Goal: Task Accomplishment & Management: Complete application form

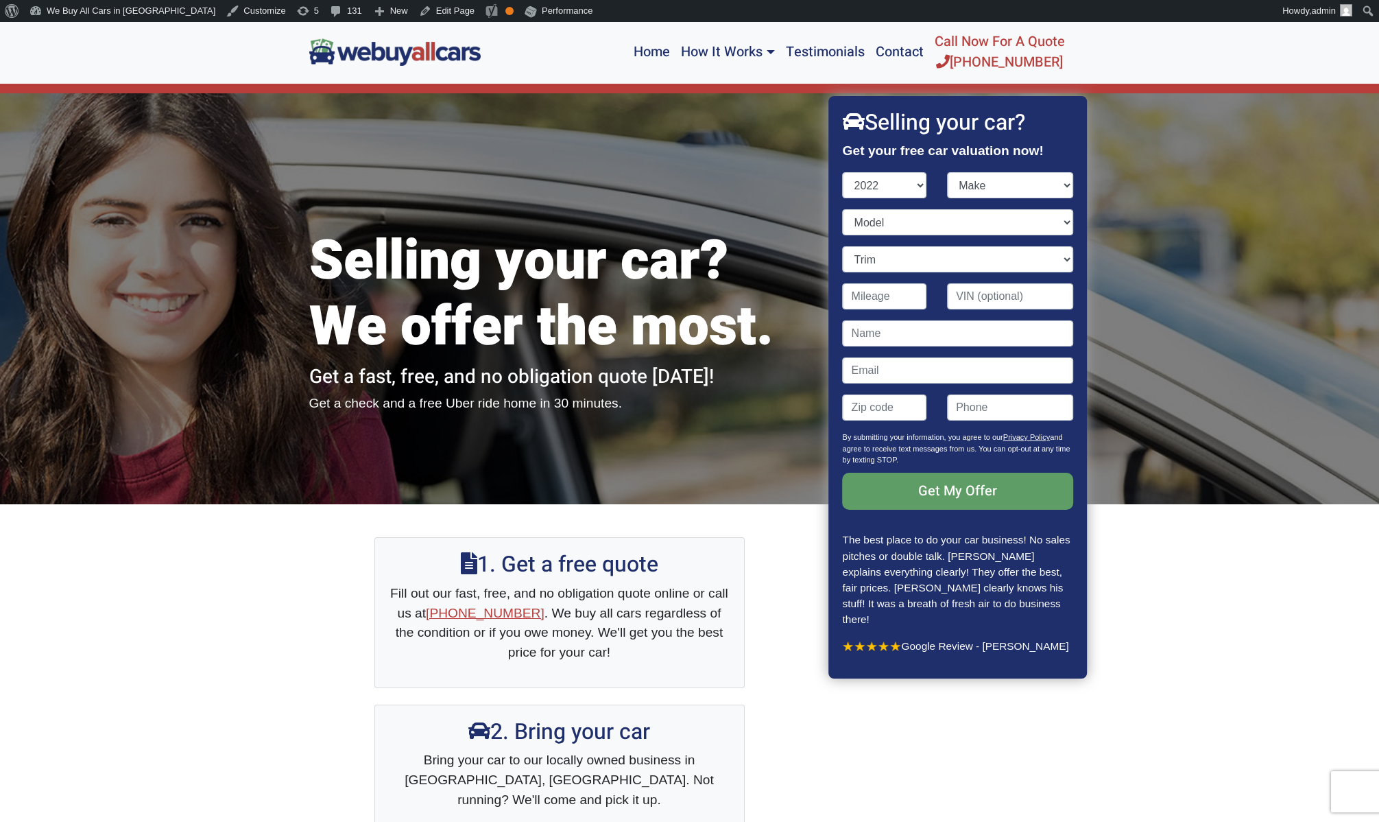
click at [843, 172] on select "Year [DATE] 2025 2024 2023 2022 2021 2020 2019 2018 2017 2016 2015 2014 2013 20…" at bounding box center [885, 185] width 84 height 26
click at [887, 180] on select "Year [DATE] 2025 2024 2023 2022 2021 2020 2019 2018 2017 2016 2015 2014 2013 20…" at bounding box center [885, 185] width 84 height 26
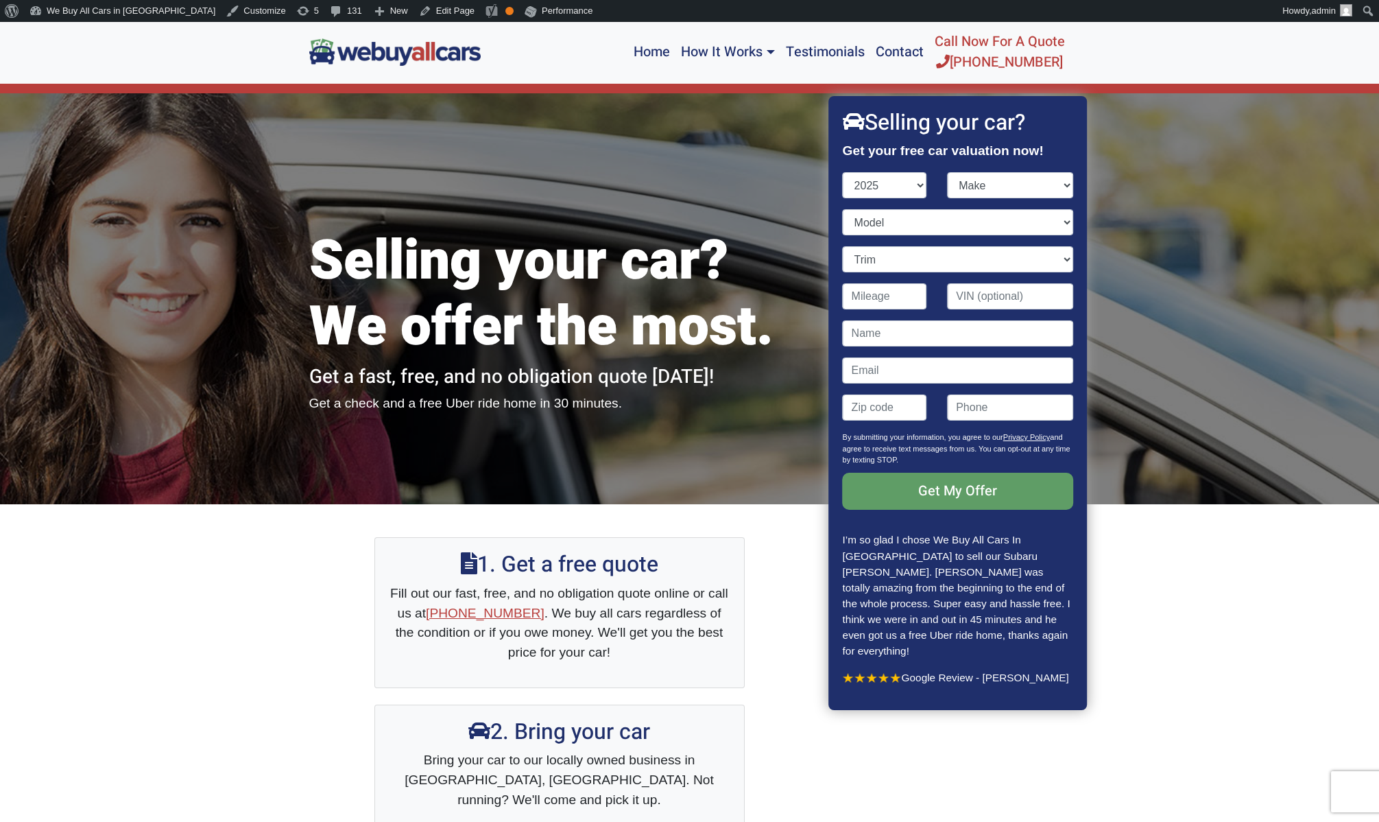
click at [843, 172] on select "Year [DATE] 2025 2024 2023 2022 2021 2020 2019 2018 2017 2016 2015 2014 2013 20…" at bounding box center [885, 185] width 84 height 26
click at [893, 186] on select "Year [DATE] 2025 2024 2023 2022 2021 2020 2019 2018 2017 2016 2015 2014 2013 20…" at bounding box center [885, 185] width 84 height 26
select select "2019"
click at [843, 172] on select "Year [DATE] 2025 2024 2023 2022 2021 2020 2019 2018 2017 2016 2015 2014 2013 20…" at bounding box center [885, 185] width 84 height 26
click at [950, 184] on select "Make" at bounding box center [1010, 185] width 126 height 26
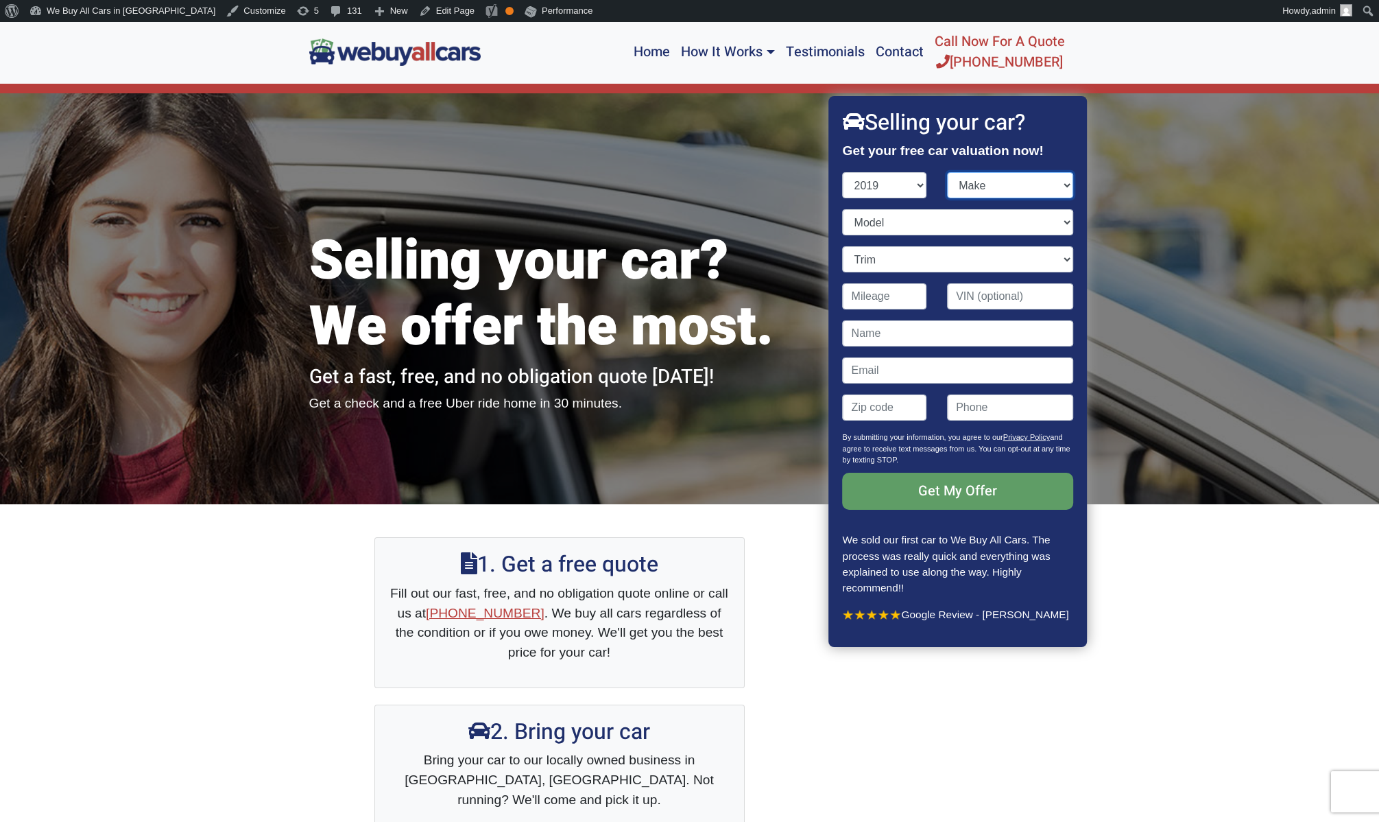
select select "McLaren"
click at [947, 172] on select "Make Acura Alfa Romeo Aston Martin Audi Bentley BMW Buick Cadillac Chevrolet Ch…" at bounding box center [1010, 185] width 126 height 26
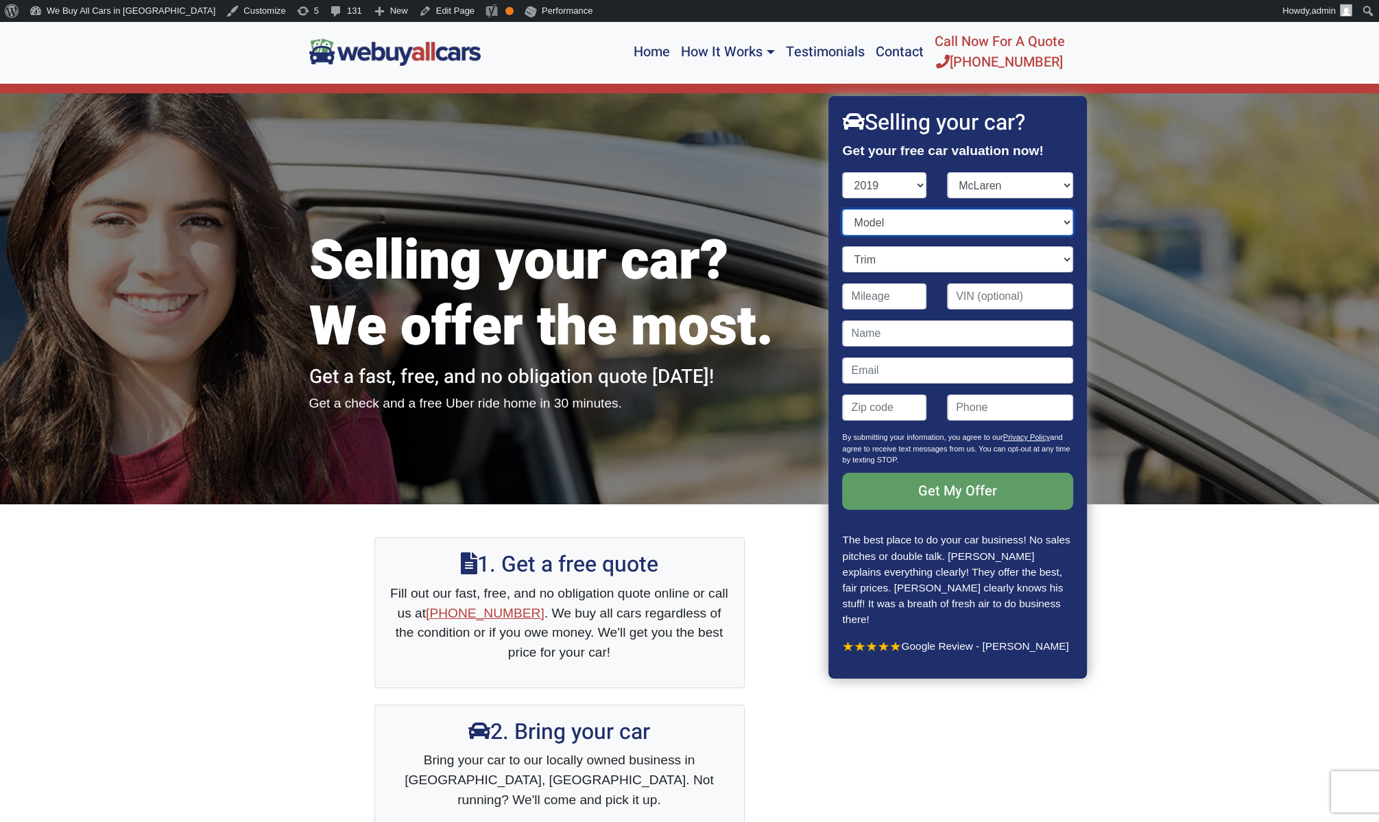
click at [896, 222] on select "Model 570GT 570S 570S Spider 600LT 720S 720S Spider Senna" at bounding box center [958, 222] width 230 height 26
select select "720S"
click at [843, 209] on select "Model 570GT 570S 570S Spider 600LT 720S 720S Spider Senna" at bounding box center [958, 222] width 230 height 26
click at [940, 258] on select "Trim" at bounding box center [958, 259] width 230 height 26
select select "2dr Coupe (4.0L 8cyl Turbo)"
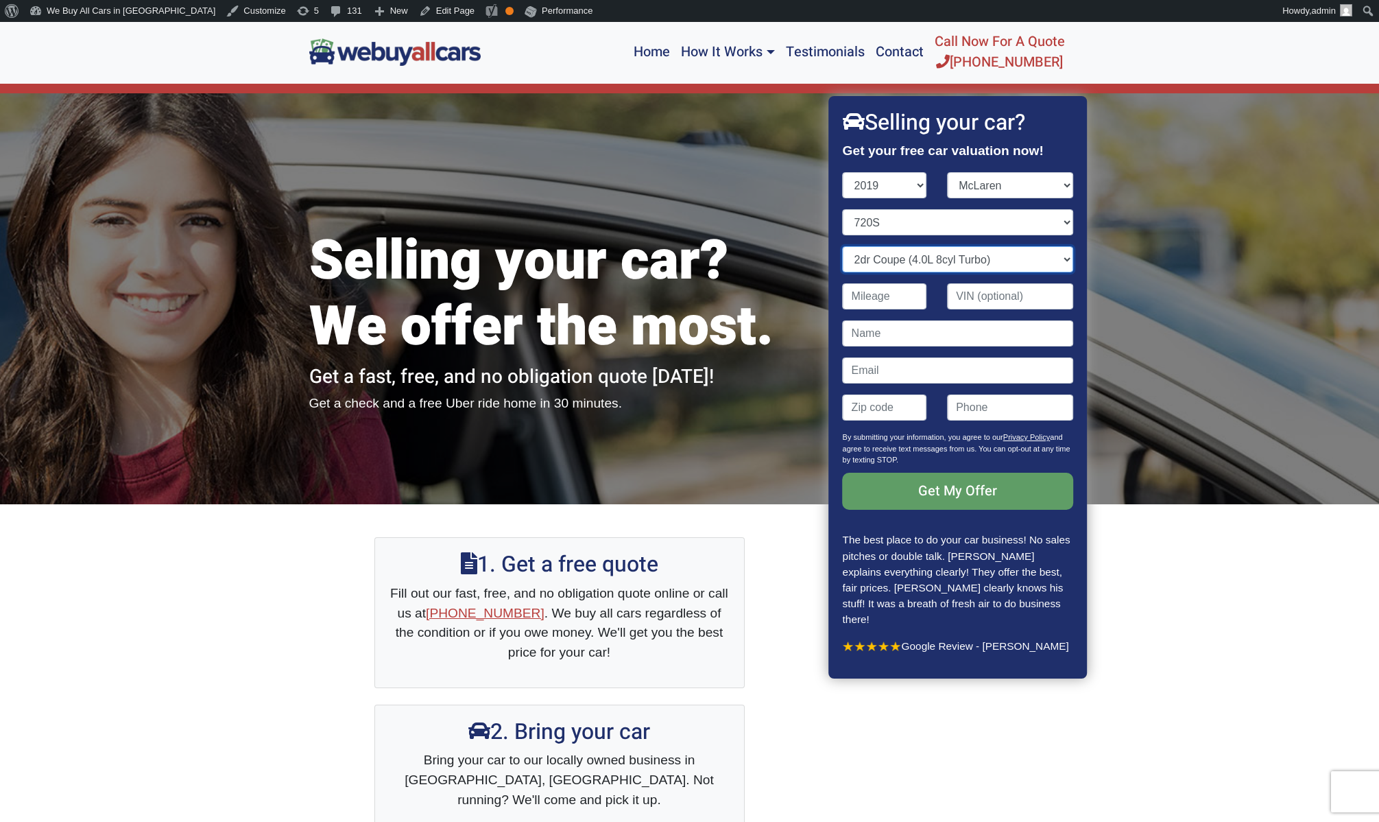
click at [843, 246] on select "Trim 2dr Coupe (4.0L 8cyl Turbo) Luxury 2dr Coupe (4.0L 8cyl Turbo) Performance…" at bounding box center [958, 259] width 230 height 26
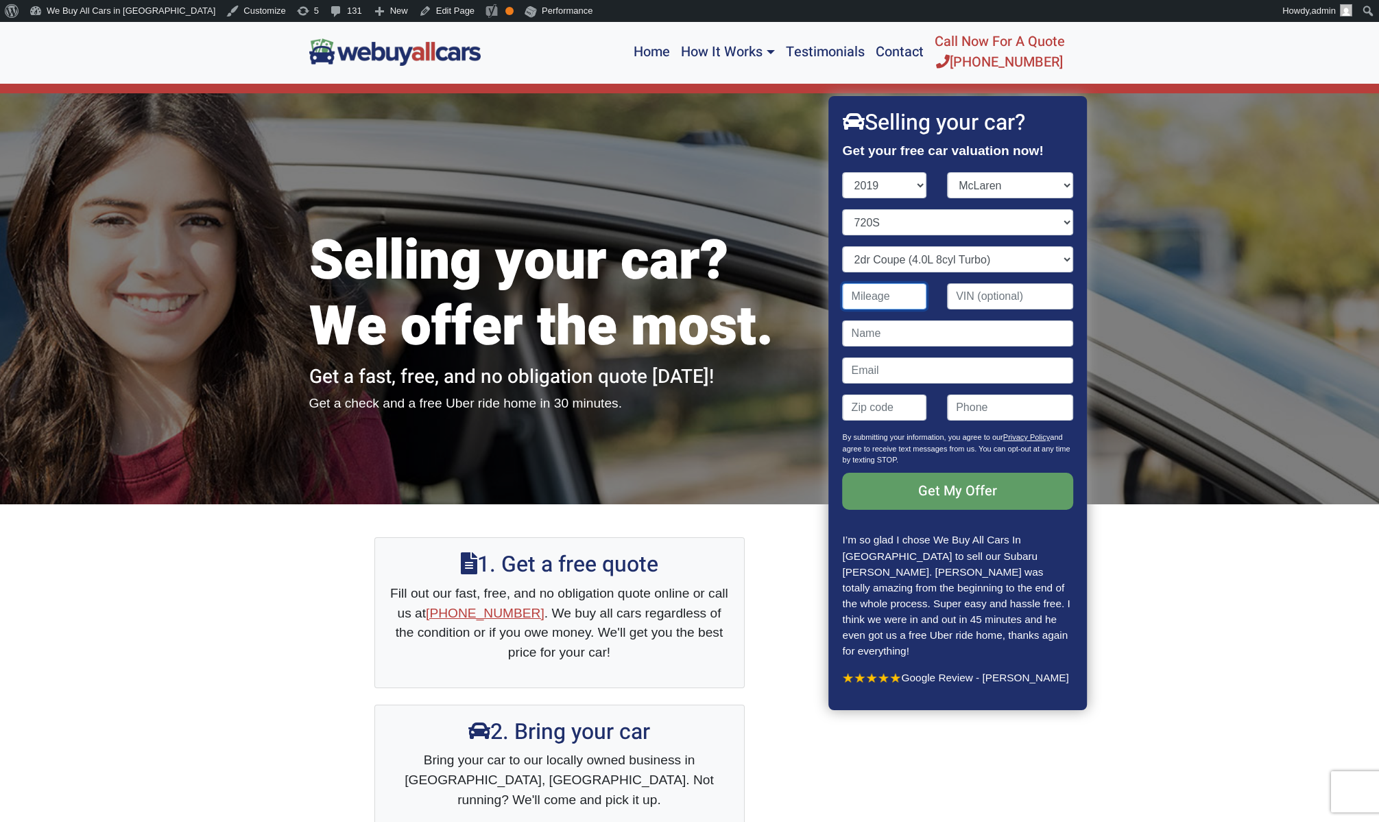
click at [886, 296] on input "Contact form" at bounding box center [885, 296] width 84 height 26
type input "23,422"
click at [961, 296] on input "Contact form" at bounding box center [1010, 296] width 126 height 26
click at [918, 339] on input "Contact form" at bounding box center [958, 333] width 230 height 26
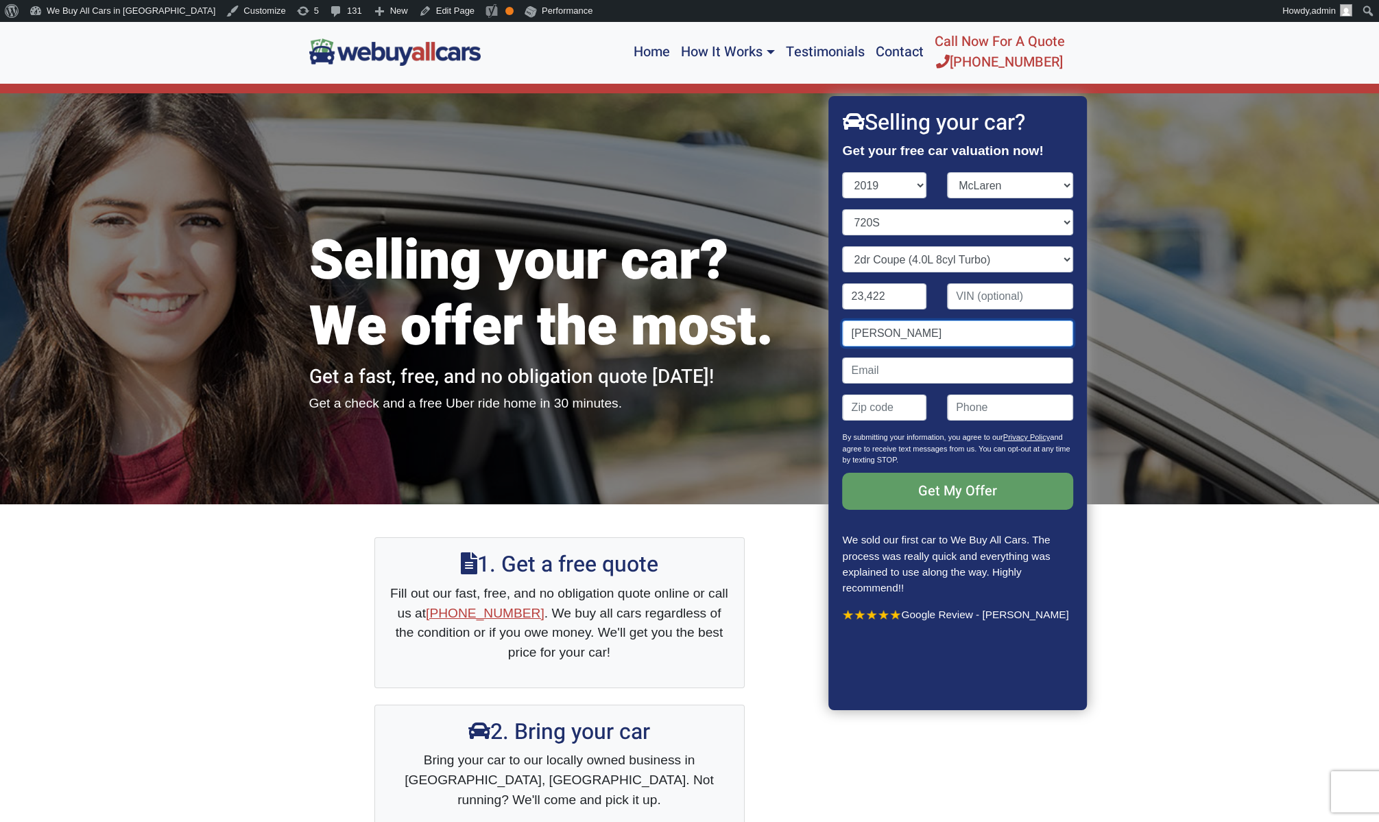
type input "[PERSON_NAME]"
paste input "[PERSON_NAME][EMAIL_ADDRESS][PERSON_NAME][DOMAIN_NAME]"
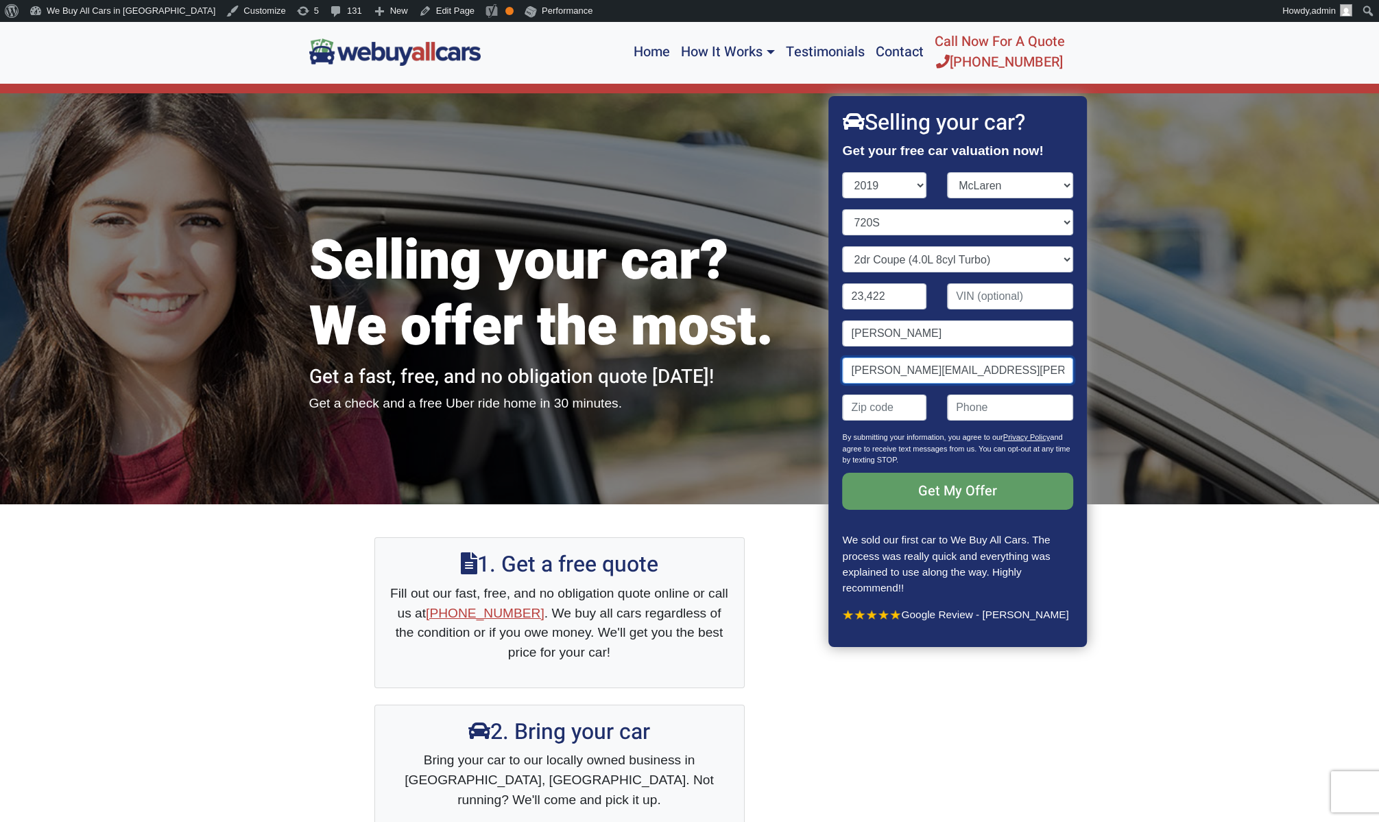
type input "[PERSON_NAME][EMAIL_ADDRESS][PERSON_NAME][DOMAIN_NAME]"
click at [864, 405] on input "Contact form" at bounding box center [885, 407] width 84 height 26
type input "19087"
type input "("
click at [992, 416] on input "( " at bounding box center [1010, 407] width 126 height 26
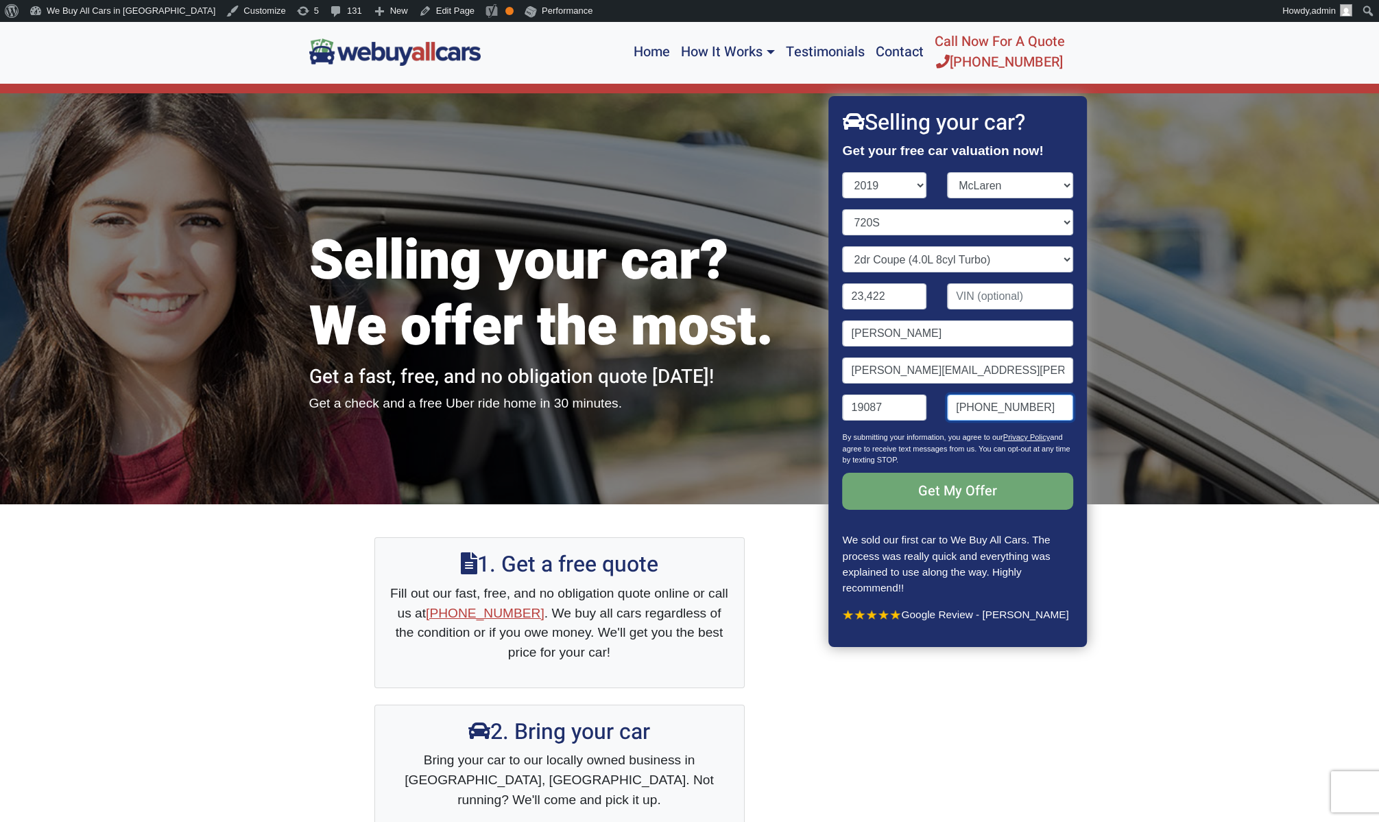
type input "[PHONE_NUMBER]"
click at [930, 492] on input "Get My Offer" at bounding box center [958, 491] width 230 height 37
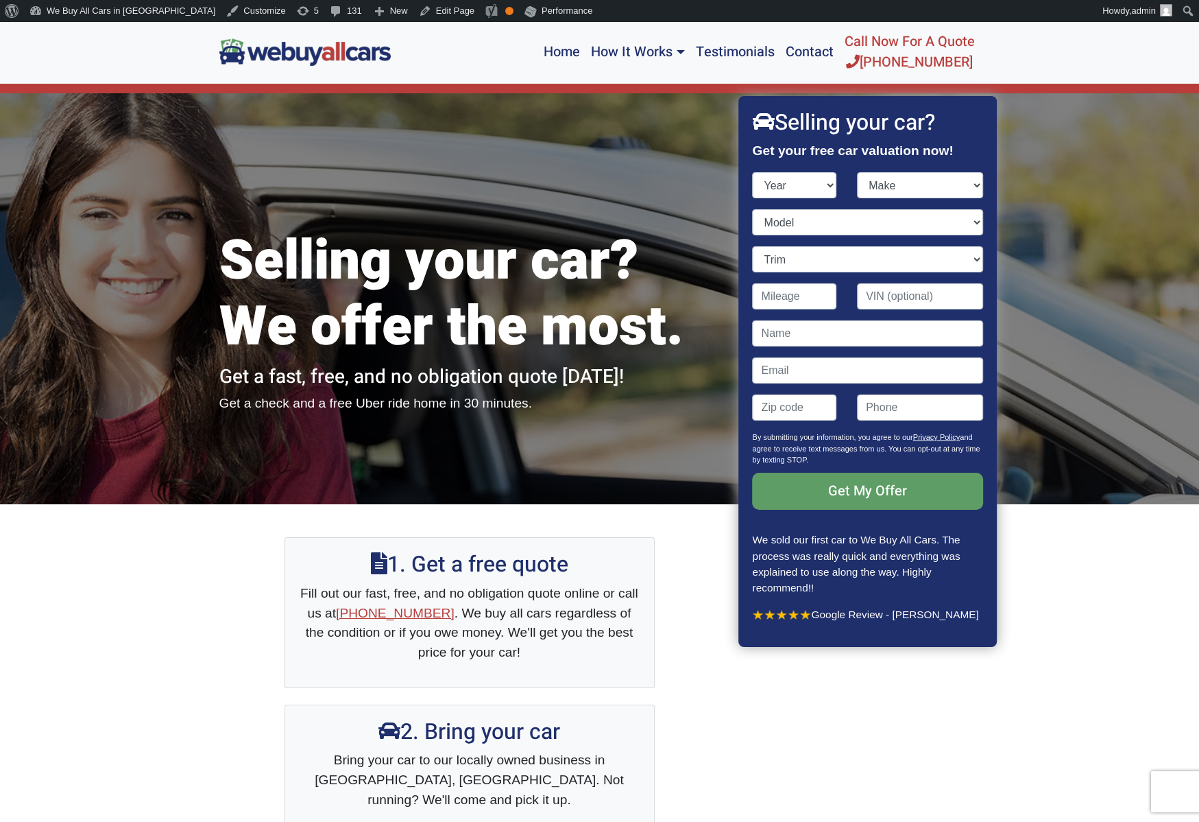
select select "2020"
click at [753, 172] on select "Year [DATE] 2025 2024 2023 2022 2021 2020 2019 2018 2017 2016 2015 2014 2013 20…" at bounding box center [795, 185] width 84 height 26
click at [887, 191] on select "Make" at bounding box center [920, 185] width 126 height 26
click at [857, 172] on select "Make Acura Alfa Romeo Aston [PERSON_NAME] Audi Bentley BMW Buick Cadillac Chevr…" at bounding box center [920, 185] width 126 height 26
click at [907, 178] on select "Make Acura Alfa Romeo Aston [PERSON_NAME] Audi Bentley BMW Buick Cadillac Chevr…" at bounding box center [920, 185] width 126 height 26
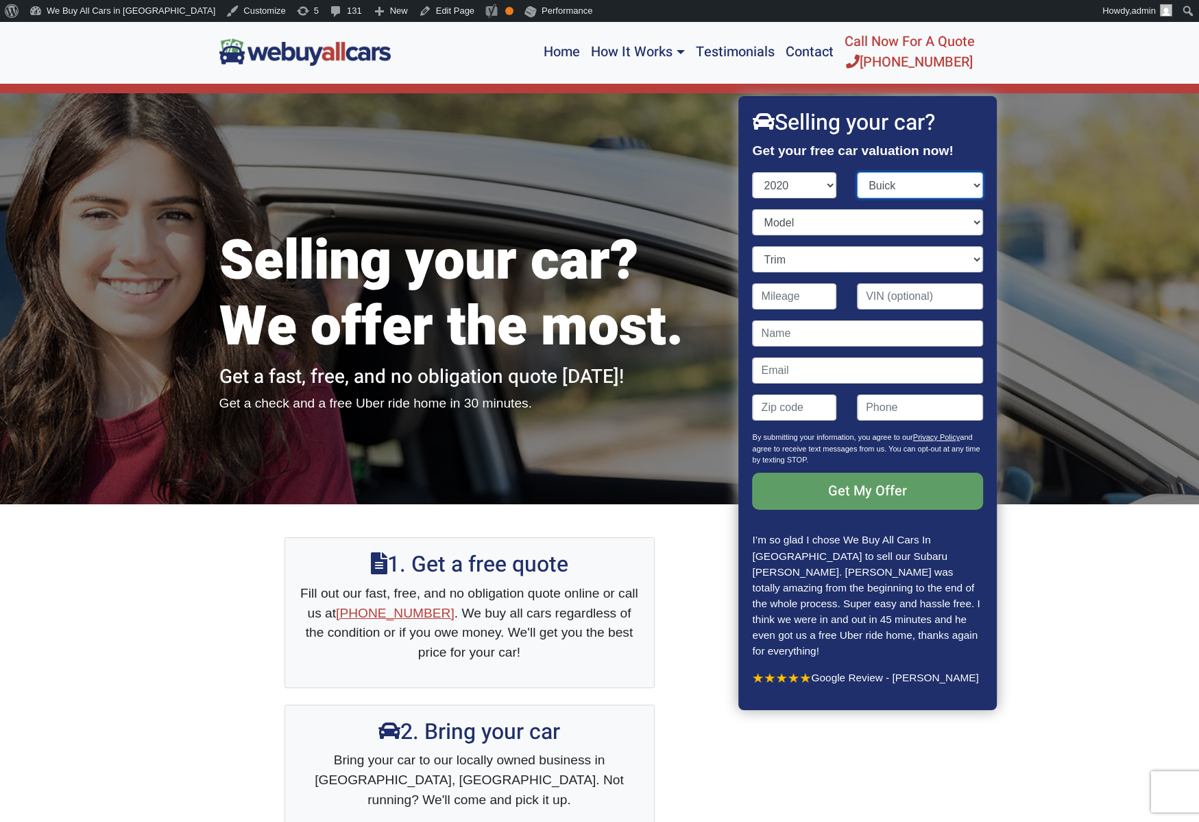
select select "Mercedes-Benz"
click at [857, 172] on select "Make Acura Alfa Romeo Aston [PERSON_NAME] Audi Bentley BMW Buick Cadillac Chevr…" at bounding box center [920, 185] width 126 height 26
click at [789, 228] on select "Model" at bounding box center [868, 222] width 230 height 26
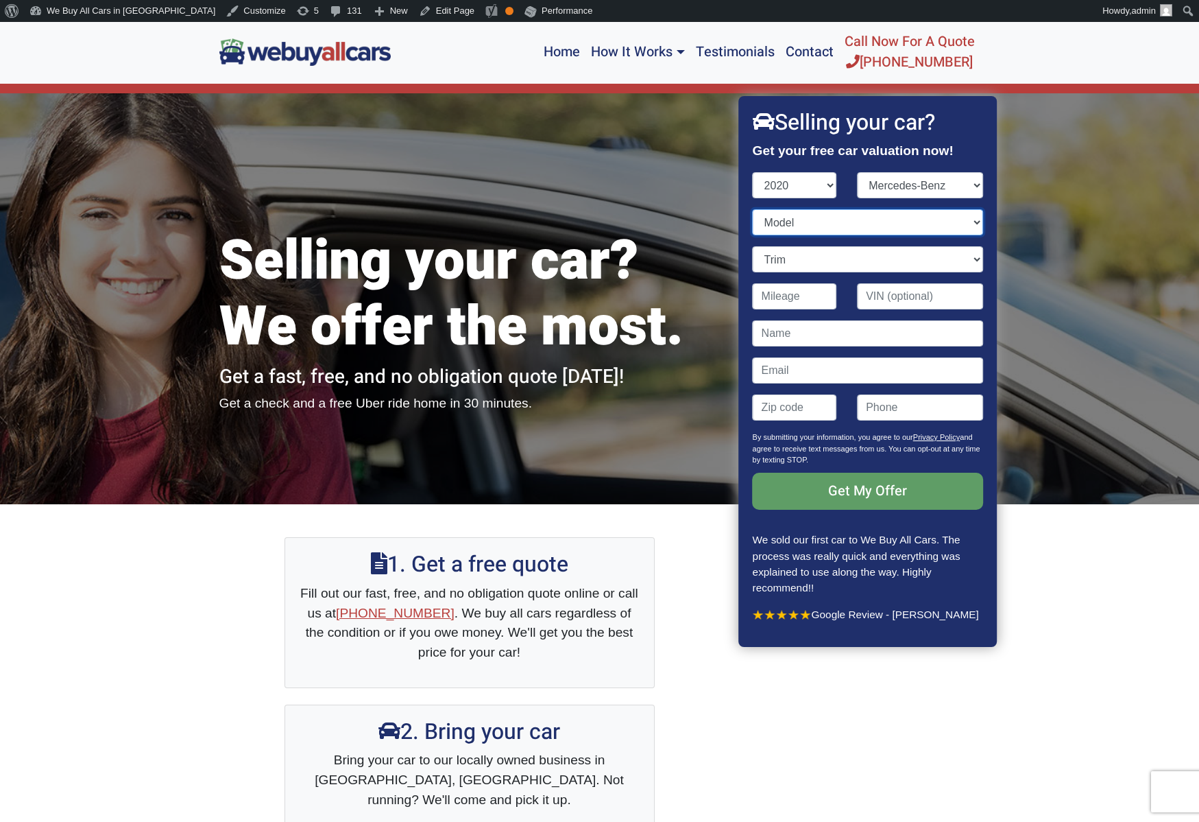
click at [806, 226] on select "Model A-Class AMG GT C-Class CLA-Class CLS-Class E-Class G-Class GLA-Class GLB-…" at bounding box center [868, 222] width 230 height 26
click at [811, 179] on select "Year [DATE] 2025 2024 2023 2022 2021 2020 2019 2018 2017 2016 2015 2014 2013 20…" at bounding box center [795, 185] width 84 height 26
click at [753, 172] on select "Year [DATE] 2025 2024 2023 2022 2021 2020 2019 2018 2017 2016 2015 2014 2013 20…" at bounding box center [795, 185] width 84 height 26
click at [903, 191] on select "Make" at bounding box center [920, 185] width 126 height 26
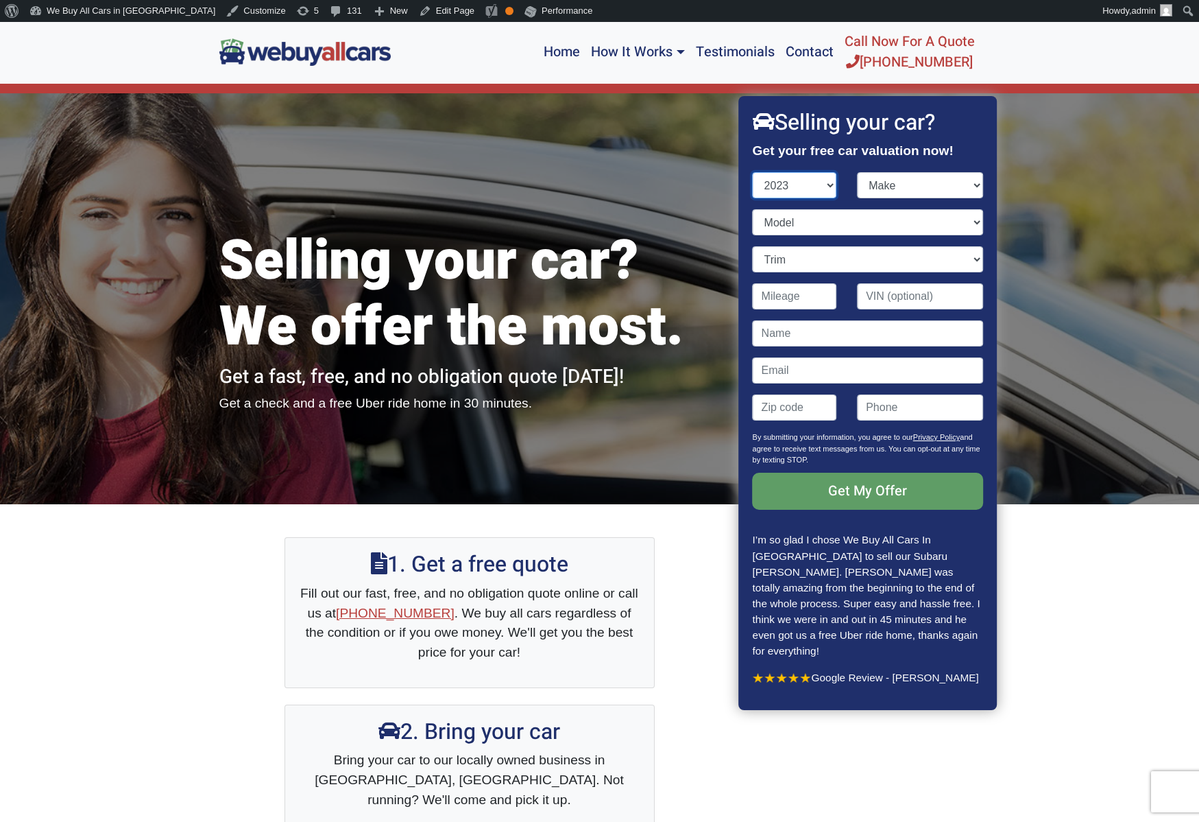
click at [807, 190] on select "Year [DATE] 2025 2024 2023 2022 2021 2020 2019 2018 2017 2016 2015 2014 2013 20…" at bounding box center [795, 185] width 84 height 26
select select "2022"
click at [753, 172] on select "Year [DATE] 2025 2024 2023 2022 2021 2020 2019 2018 2017 2016 2015 2014 2013 20…" at bounding box center [795, 185] width 84 height 26
click at [888, 185] on select "Make" at bounding box center [920, 185] width 126 height 26
select select "Mercedes-Benz"
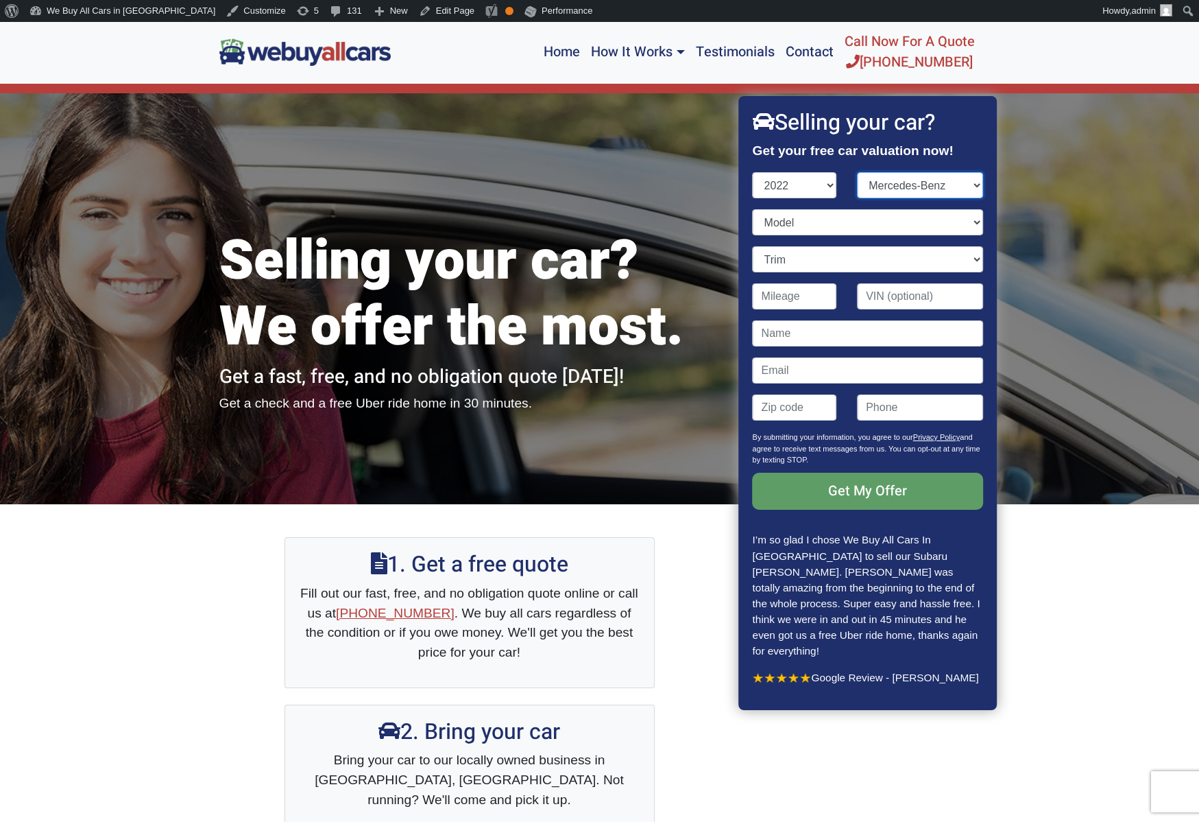
click at [857, 172] on select "Make Acura Alfa Romeo Audi Bentley BMW Buick Cadillac Chevrolet Chrysler Dodge …" at bounding box center [920, 185] width 126 height 26
click at [818, 225] on select "Model" at bounding box center [868, 222] width 230 height 26
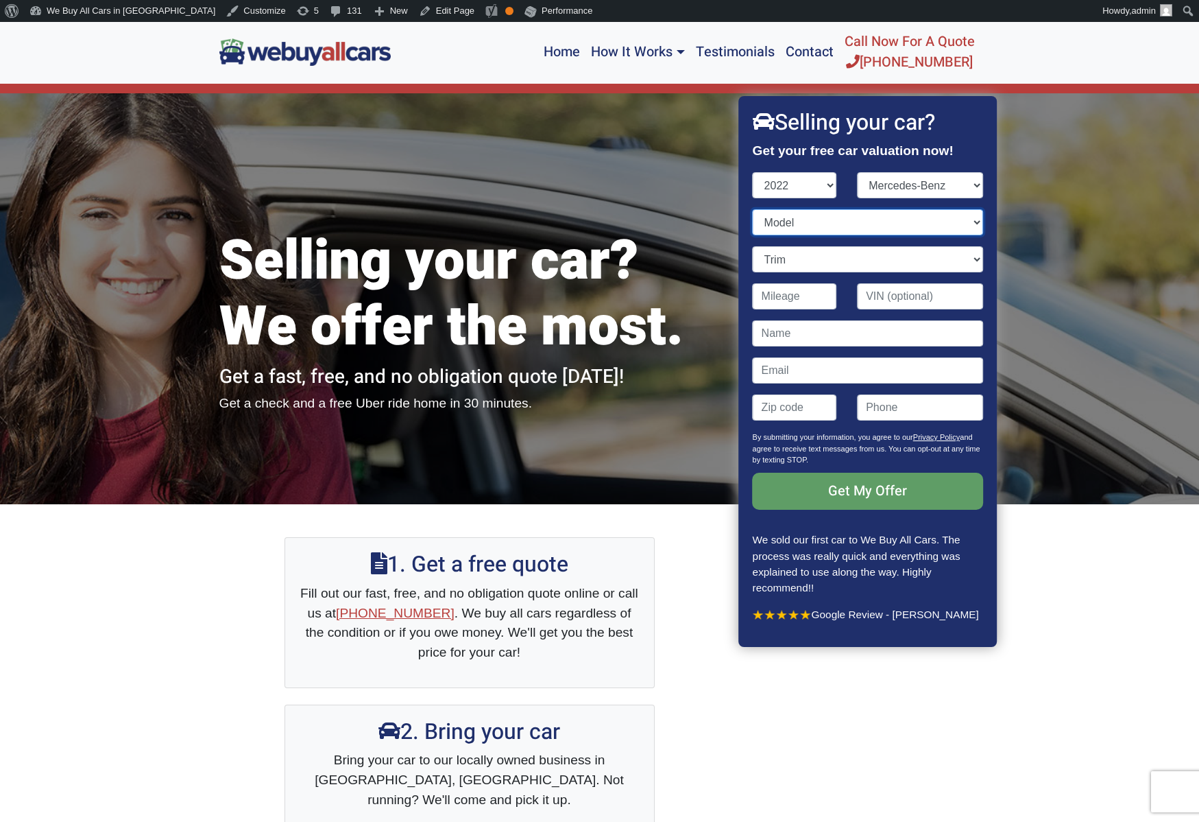
select select "EQS"
click at [753, 209] on select "Model A-Class AMG GT C-Class CLA-Class CLS-Class E-Class EQS GLA-Class GLB-Clas…" at bounding box center [868, 222] width 230 height 26
click at [857, 259] on select "Trim" at bounding box center [868, 259] width 230 height 26
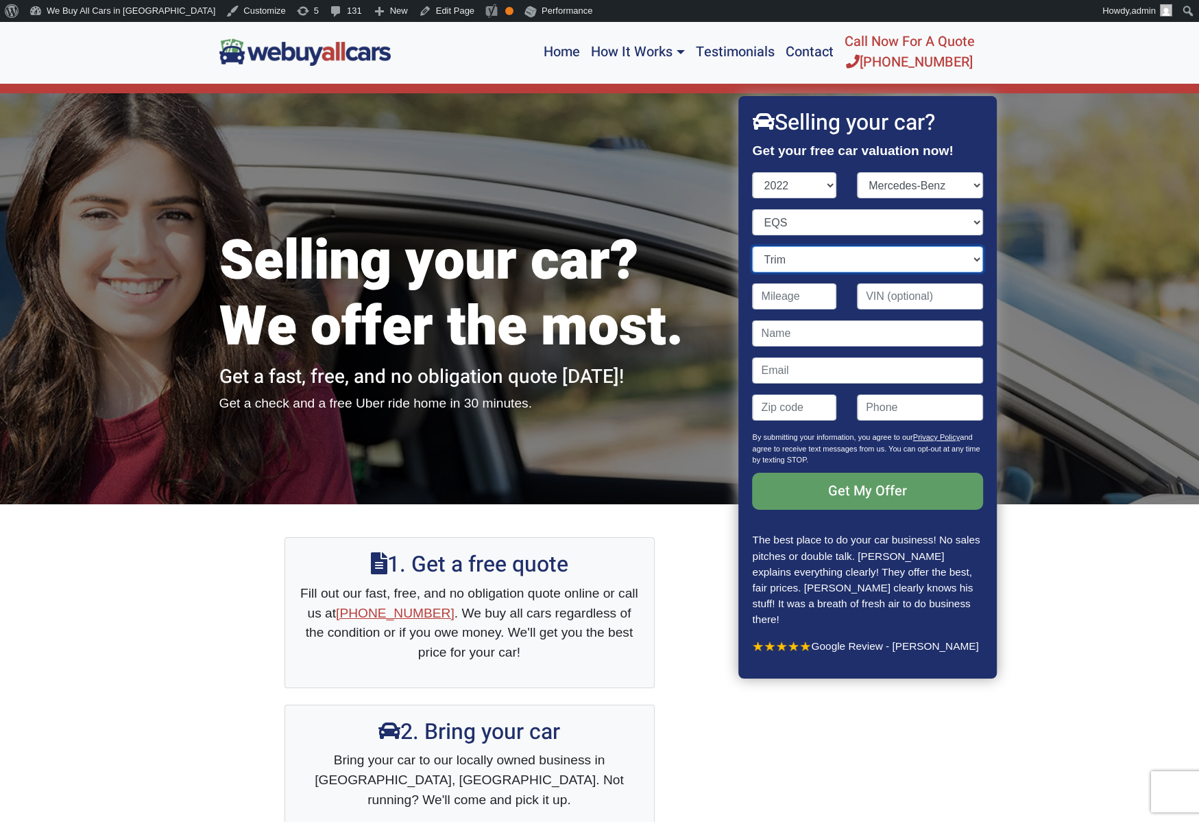
select select "EQS 580 4MATIC Premium 4dr Sedan AWD (electric DD)"
click at [753, 246] on select "Trim AMG EQS Exclusive 4dr Sedan AWD (electric DD) AMG EQS Pinnacle 4dr Sedan A…" at bounding box center [868, 259] width 230 height 26
click at [808, 300] on input "Contact form" at bounding box center [795, 296] width 84 height 26
type input "23,422"
click at [802, 328] on input "Contact form" at bounding box center [868, 333] width 230 height 26
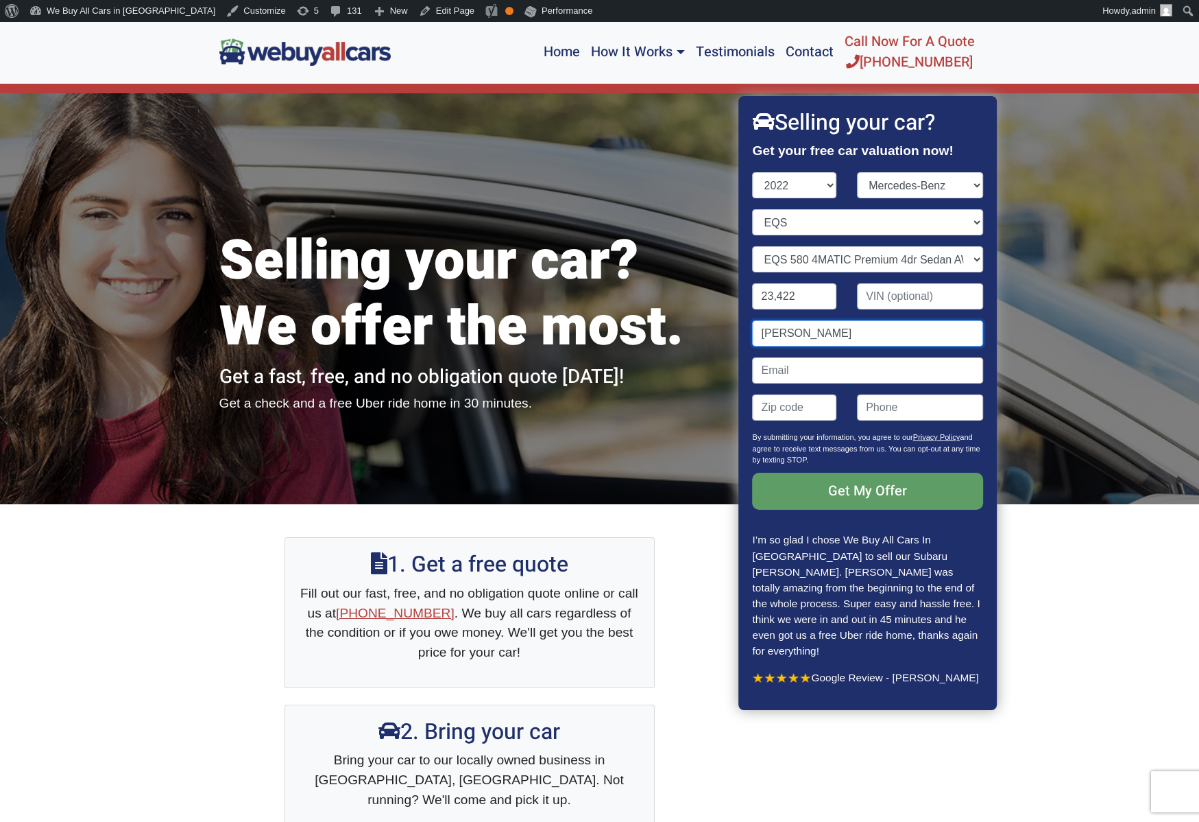
type input "[PERSON_NAME]"
paste input "[PERSON_NAME][EMAIL_ADDRESS][PERSON_NAME][DOMAIN_NAME]"
type input "[PERSON_NAME][EMAIL_ADDRESS][PERSON_NAME][DOMAIN_NAME]"
click at [793, 420] on input "Contact form" at bounding box center [795, 407] width 84 height 26
type input "19087"
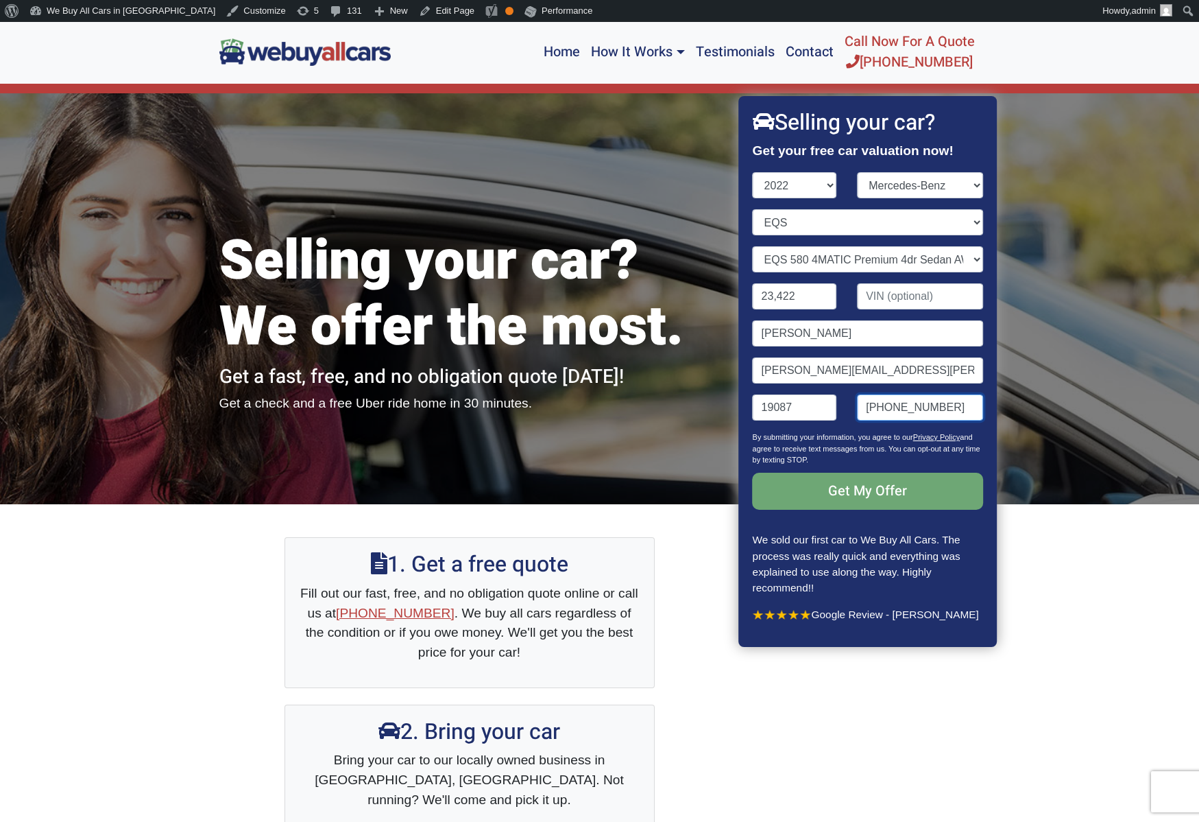
type input "[PHONE_NUMBER]"
click at [793, 497] on input "Get My Offer" at bounding box center [868, 491] width 230 height 37
